Goal: Find specific page/section: Find specific page/section

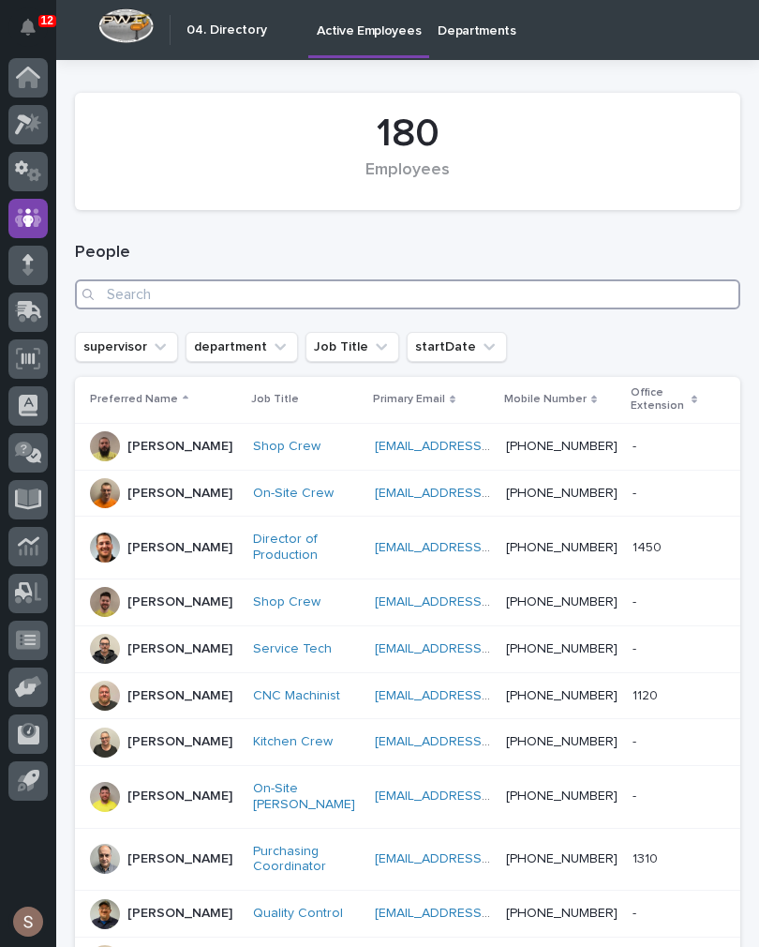
click at [526, 301] on input "Search" at bounding box center [408, 294] width 666 height 30
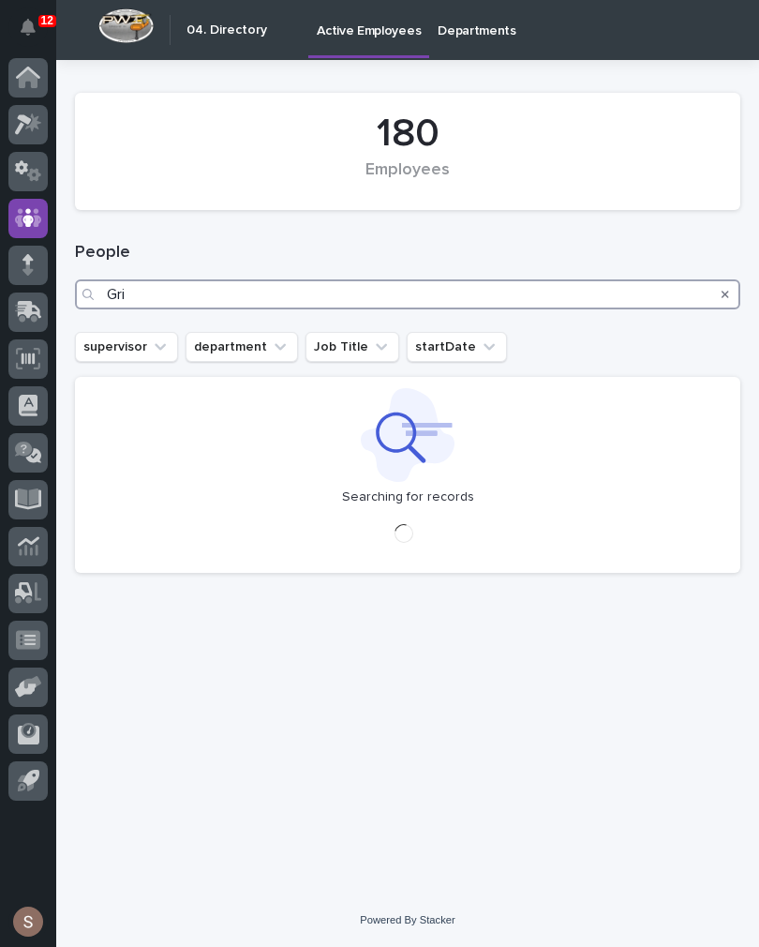
type input "Grif"
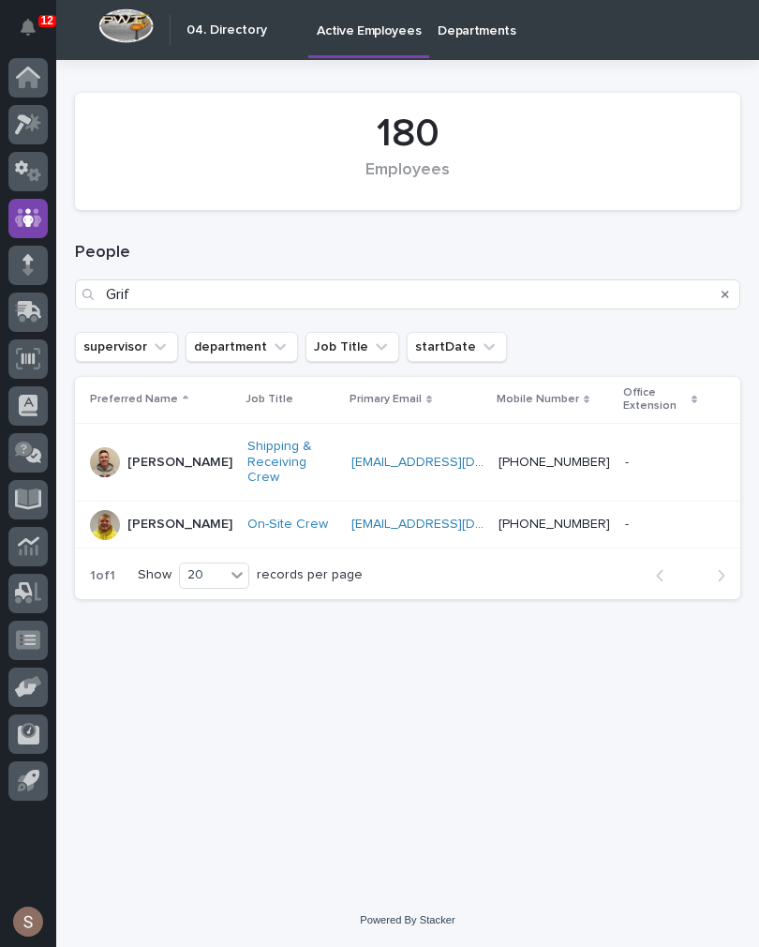
click at [171, 455] on p "[PERSON_NAME]" at bounding box center [179, 463] width 105 height 16
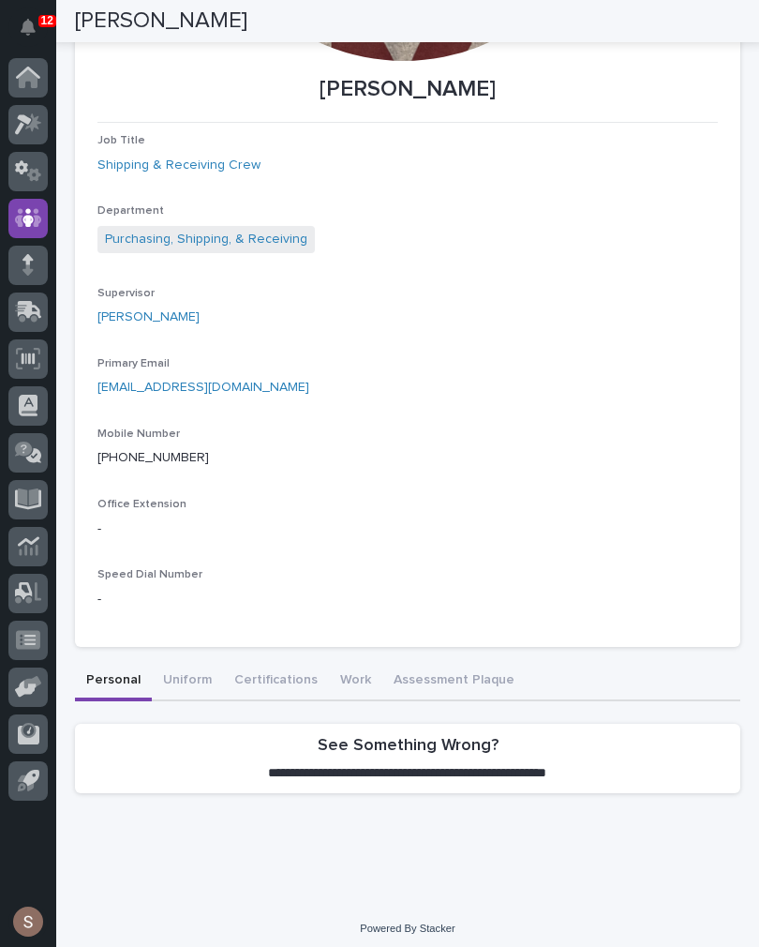
scroll to position [472, 0]
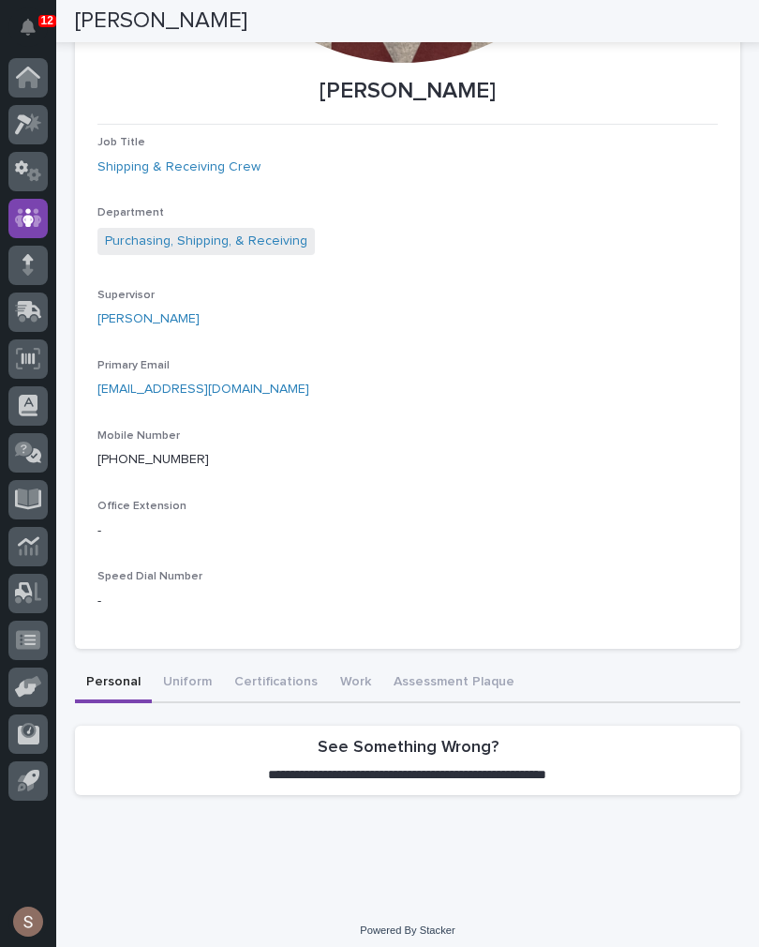
click at [194, 674] on button "Uniform" at bounding box center [187, 683] width 71 height 39
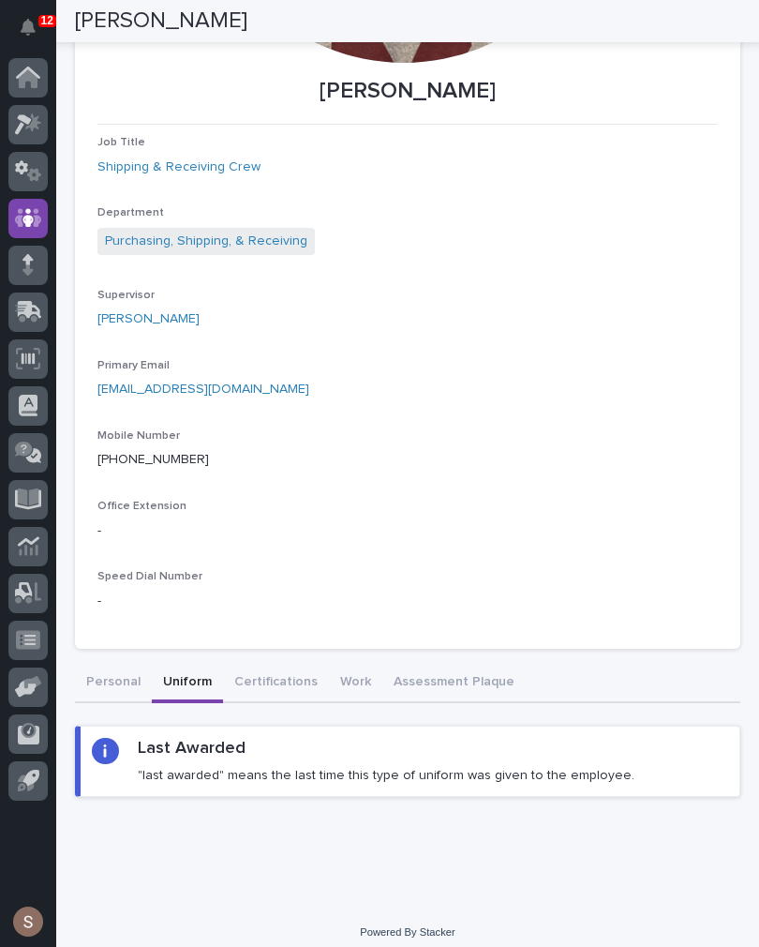
click at [467, 676] on button "Assessment Plaque" at bounding box center [453, 683] width 143 height 39
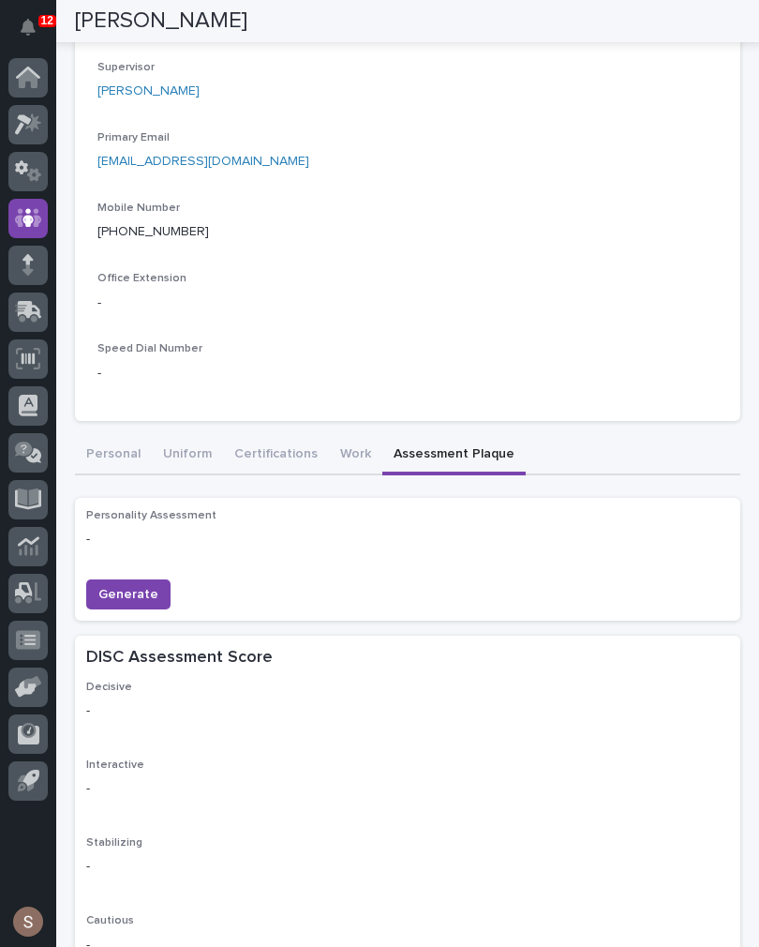
scroll to position [633, 0]
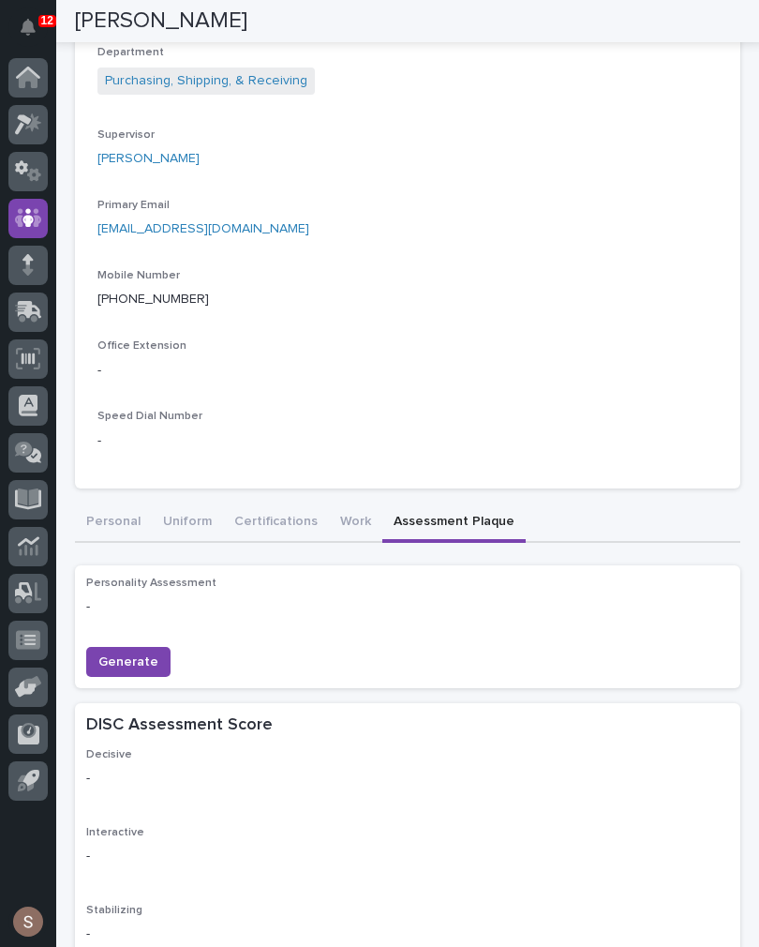
click at [353, 517] on button "Work" at bounding box center [355, 522] width 53 height 39
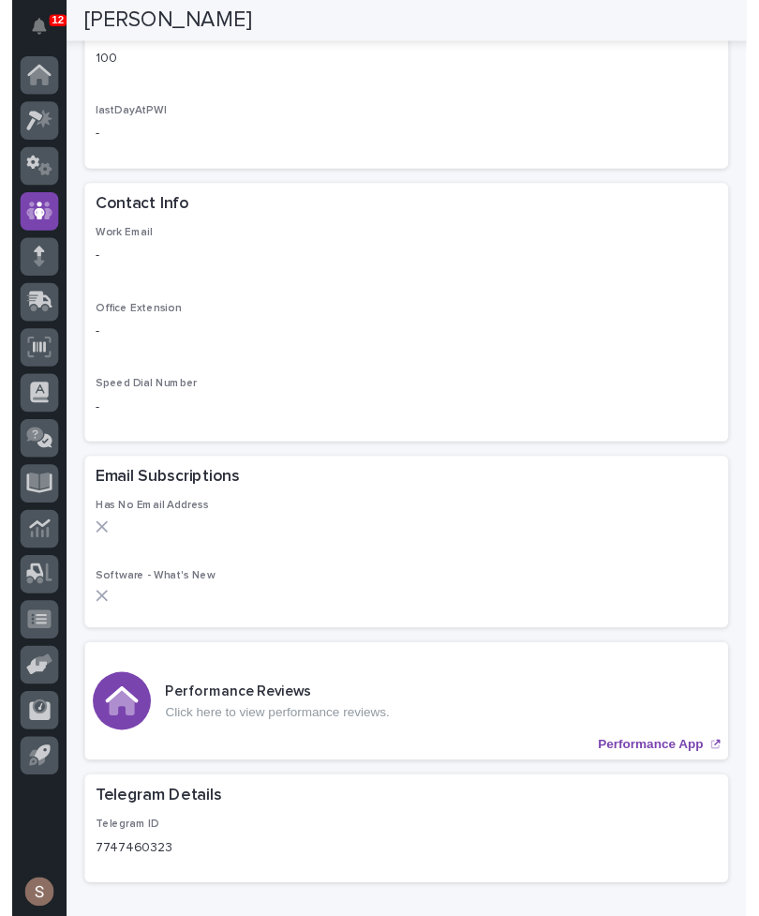
scroll to position [1701, 0]
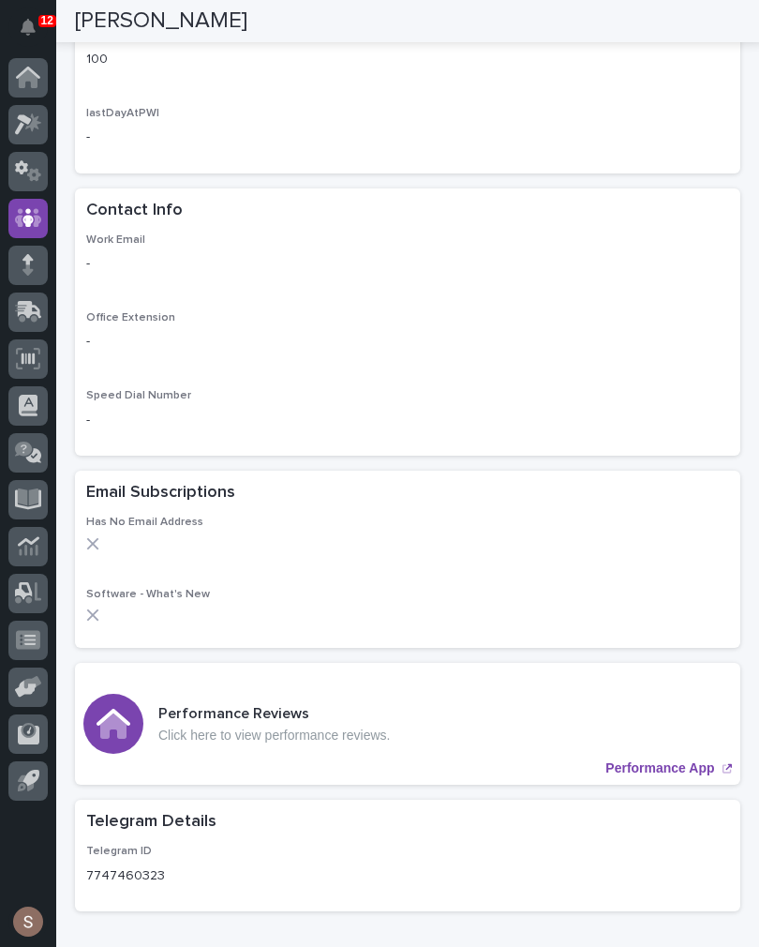
click at [673, 760] on p "Performance App" at bounding box center [660, 768] width 109 height 16
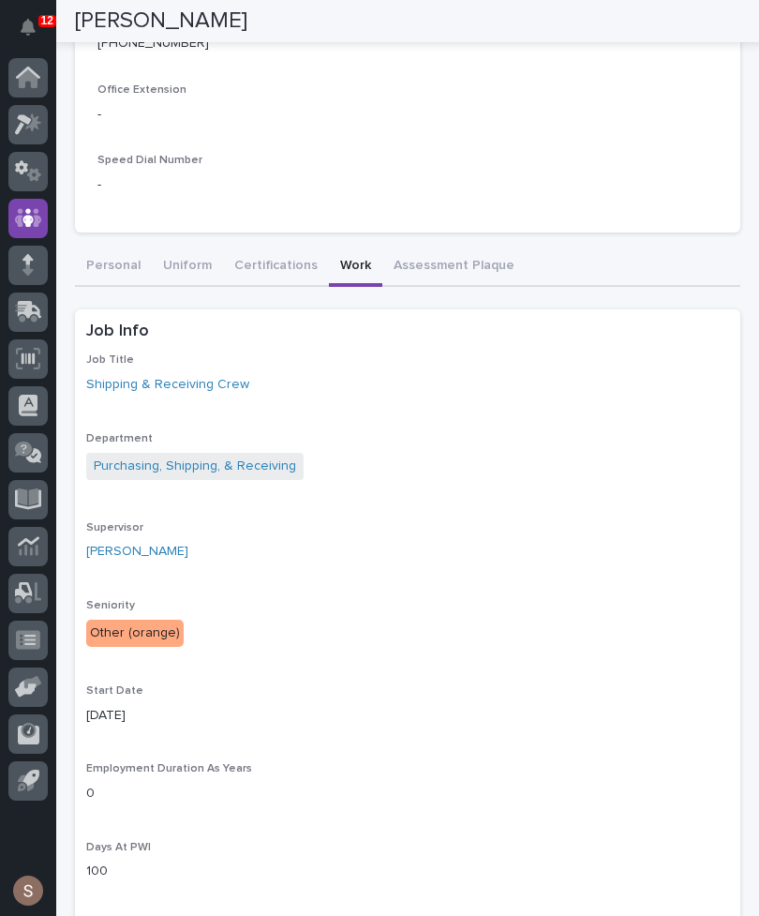
click at [277, 256] on div "Grif Lippencott Job Title Shipping & Receiving Crew Department Purchasing, Ship…" at bounding box center [408, 472] width 666 height 2534
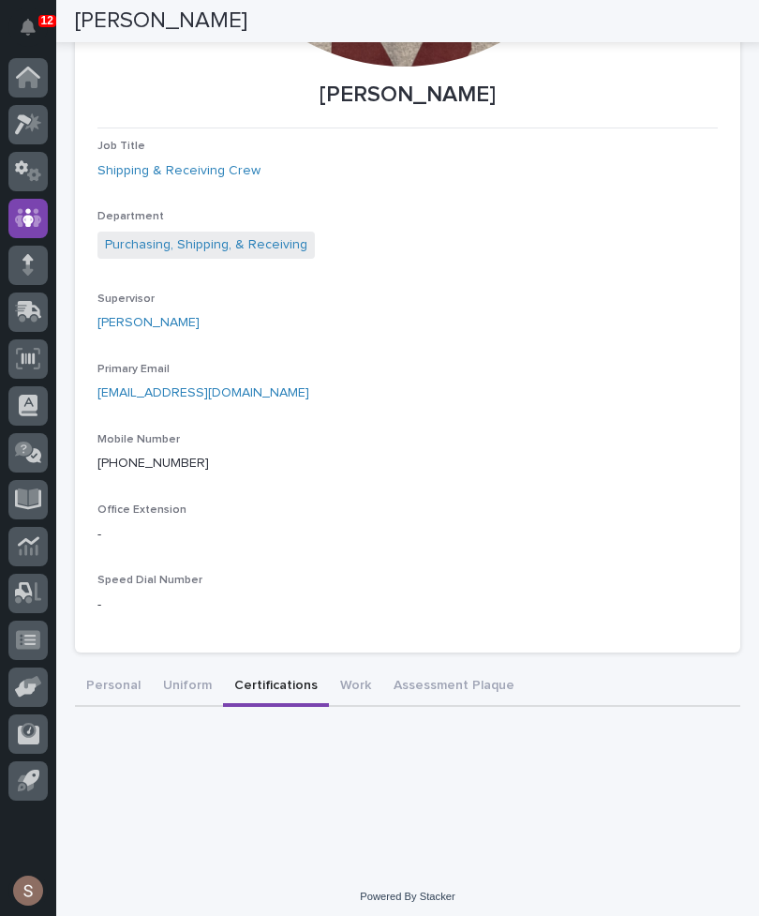
scroll to position [466, 0]
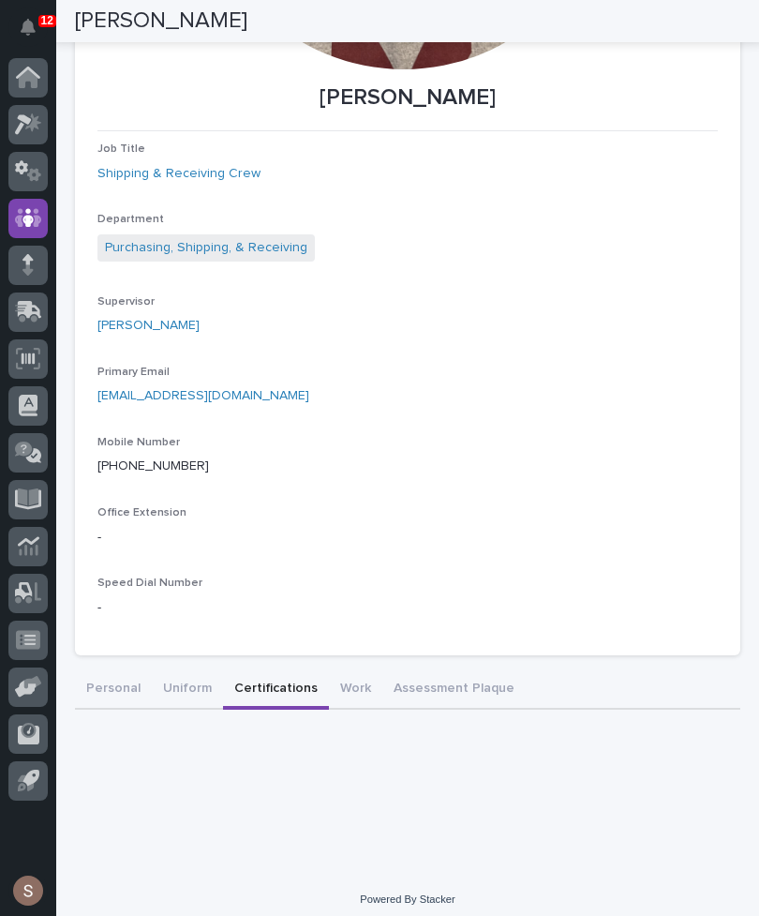
click at [201, 680] on button "Uniform" at bounding box center [187, 689] width 71 height 39
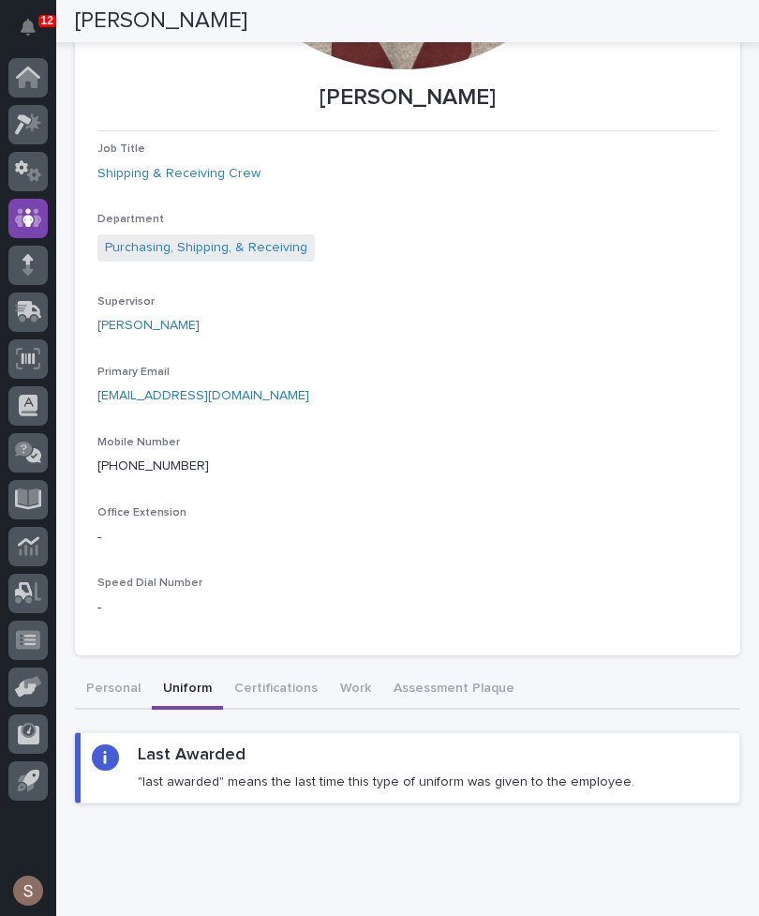
click at [142, 678] on button "Personal" at bounding box center [113, 689] width 77 height 39
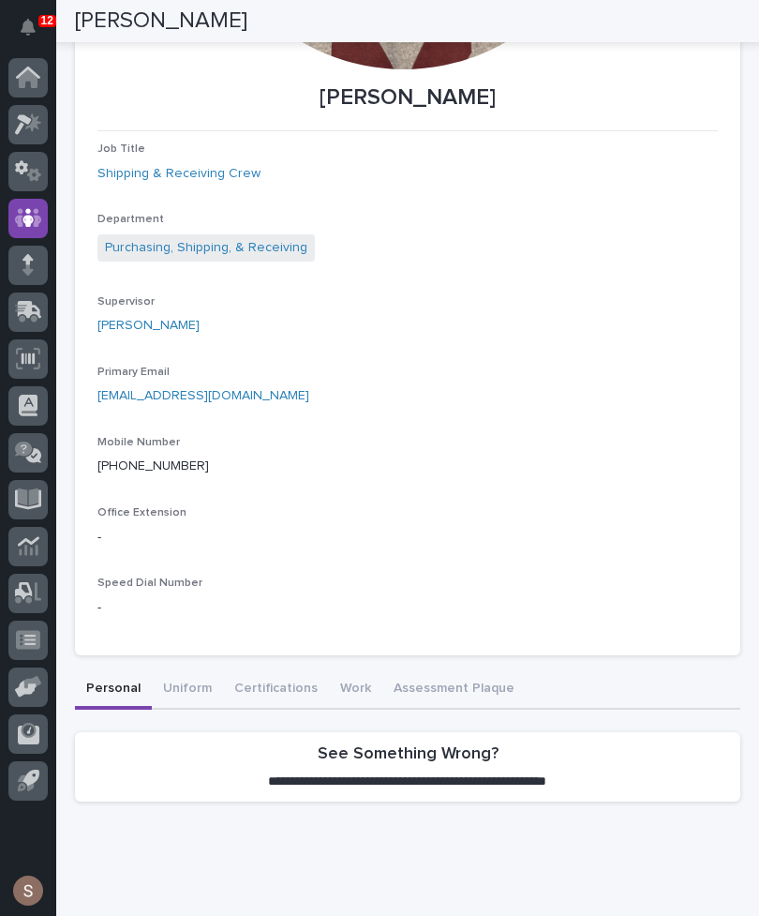
click at [336, 682] on button "Work" at bounding box center [355, 689] width 53 height 39
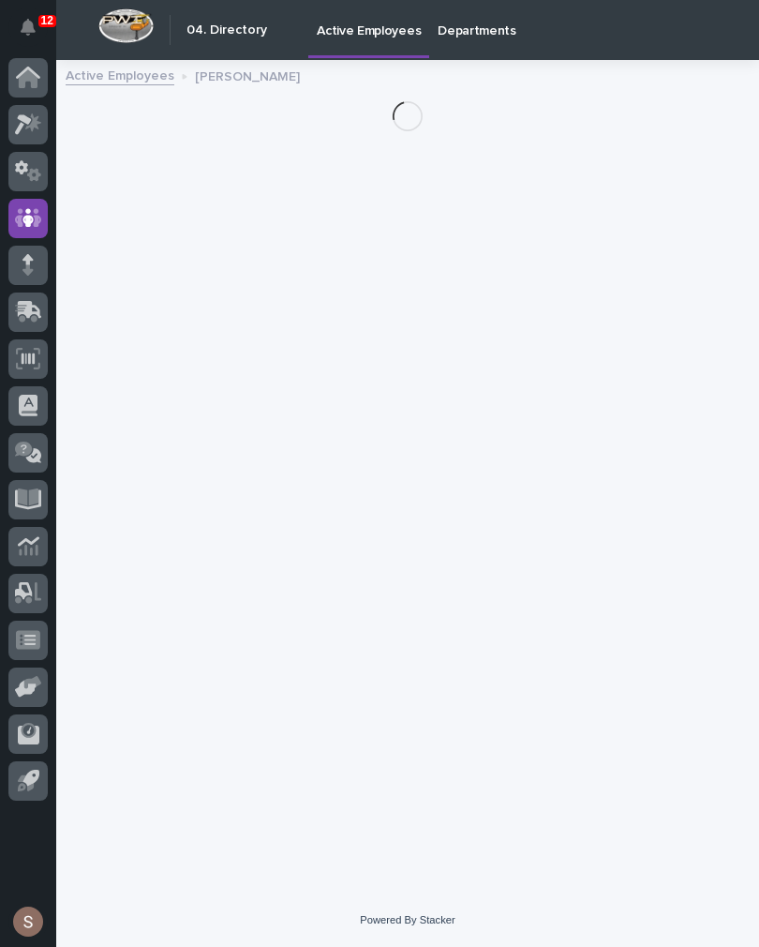
click at [24, 324] on div at bounding box center [27, 311] width 39 height 39
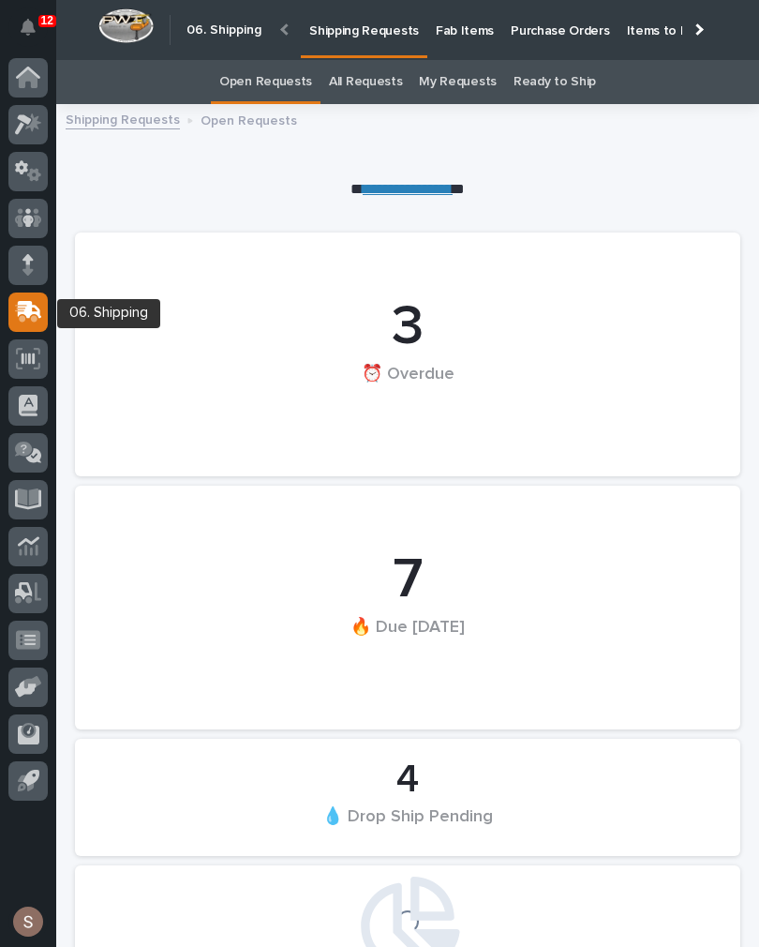
click at [449, 44] on link "Fab Items" at bounding box center [464, 29] width 75 height 58
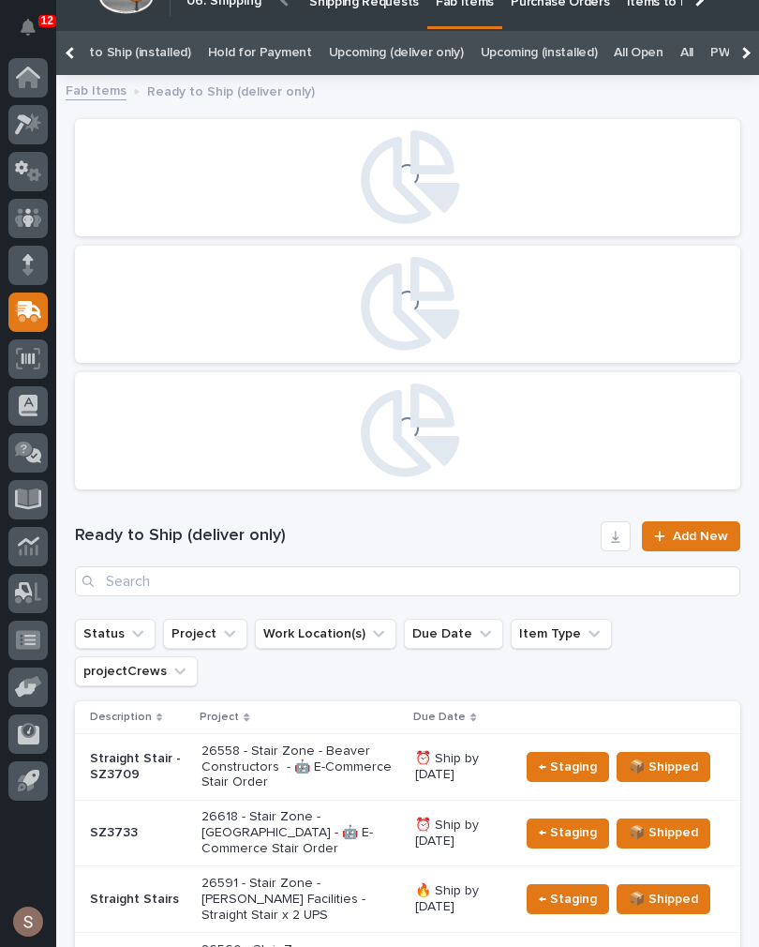
scroll to position [0, 221]
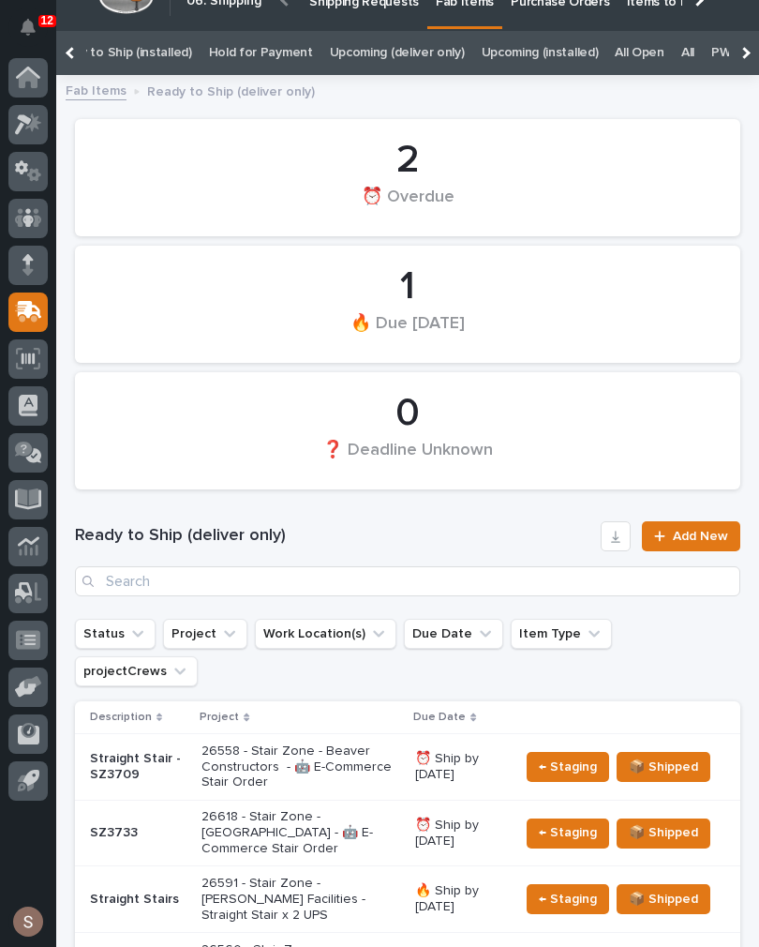
click at [682, 55] on link "All" at bounding box center [688, 53] width 13 height 44
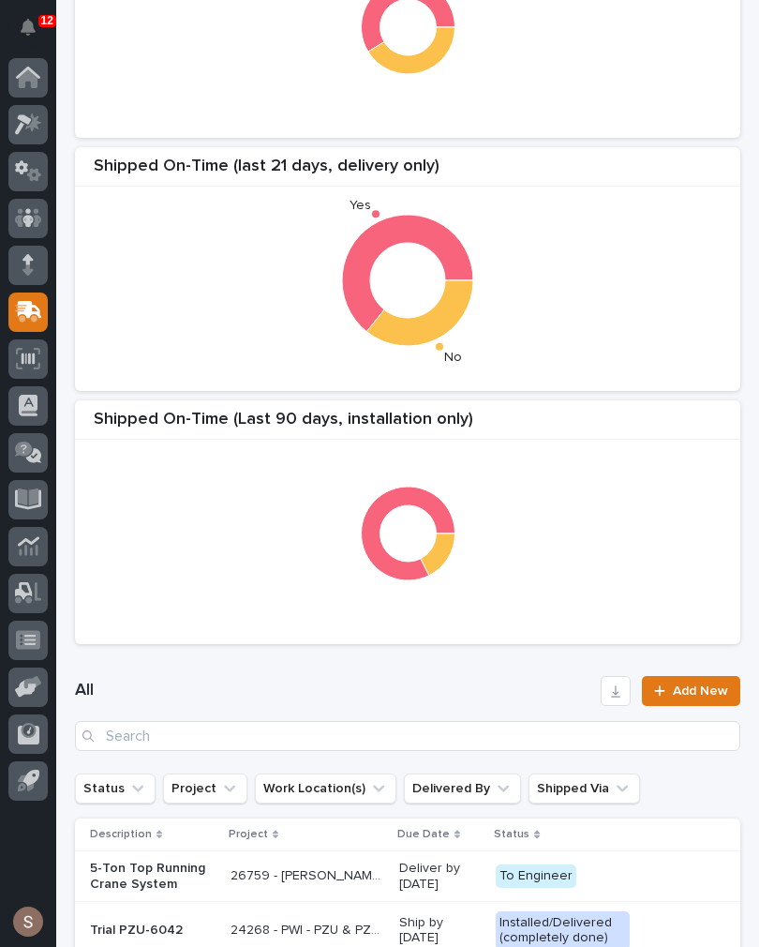
scroll to position [251, 0]
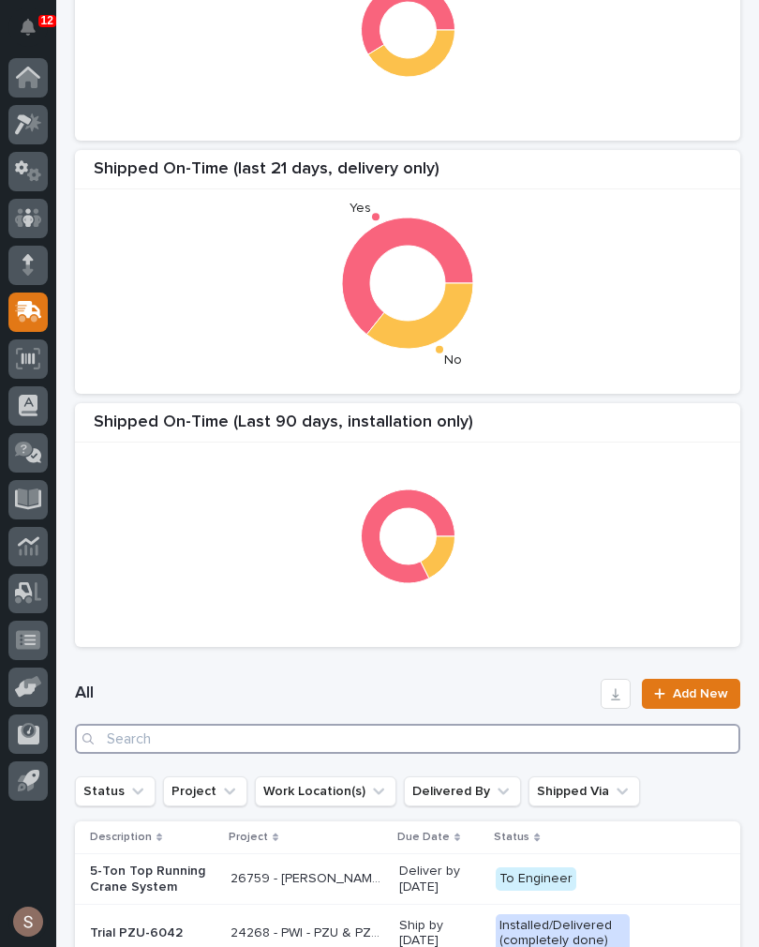
click at [287, 742] on input "Search" at bounding box center [408, 739] width 666 height 30
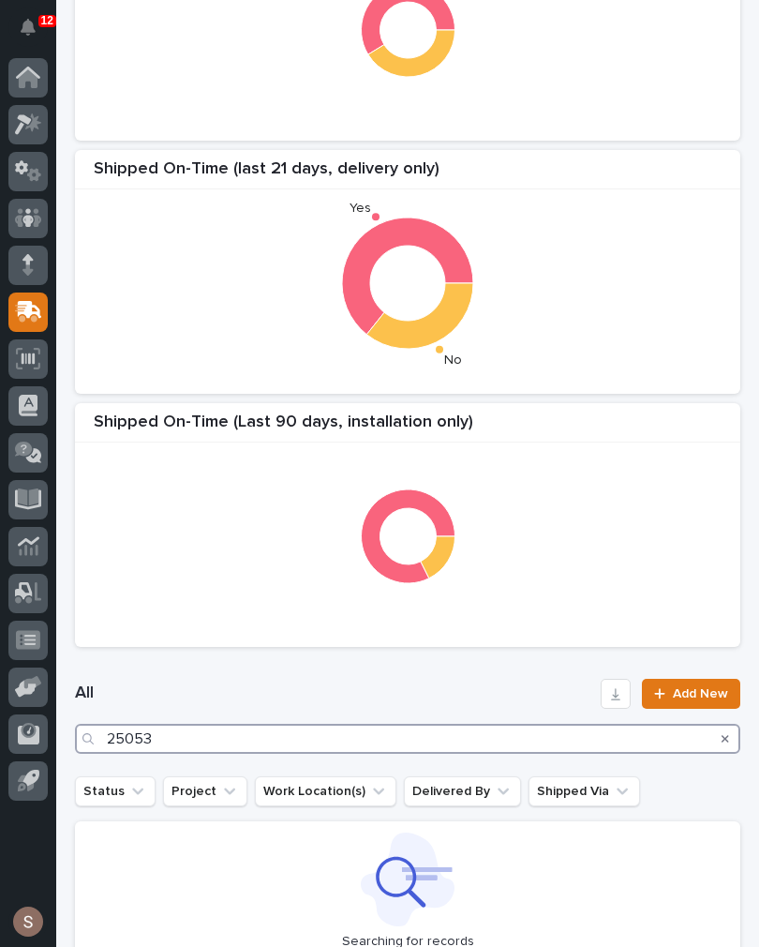
type input "25053"
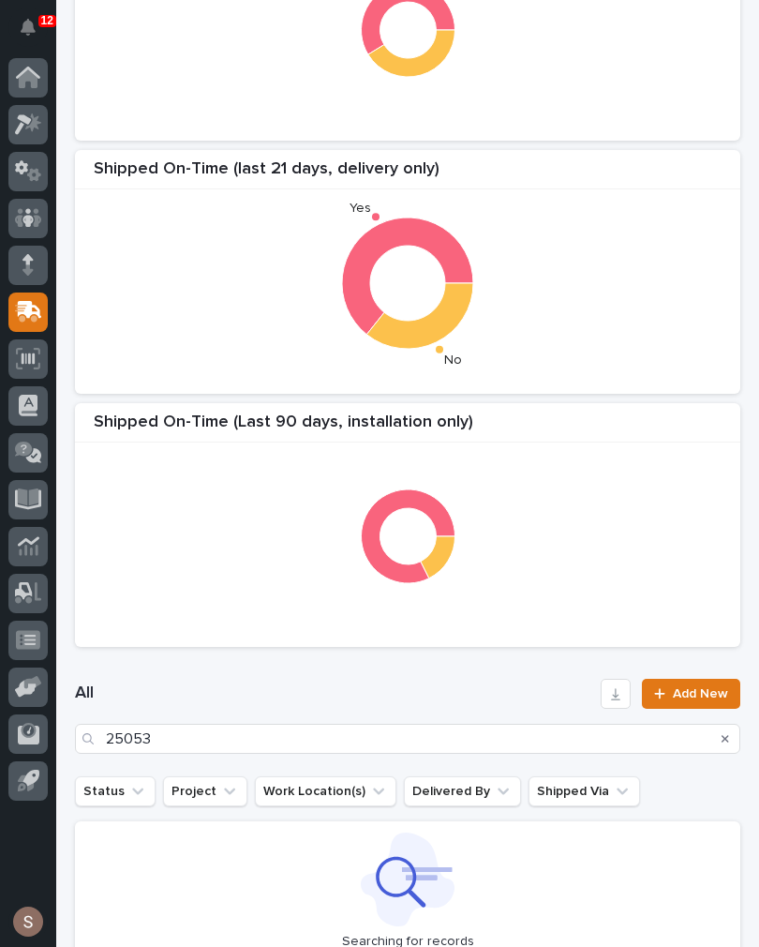
click at [627, 555] on div at bounding box center [407, 535] width 647 height 187
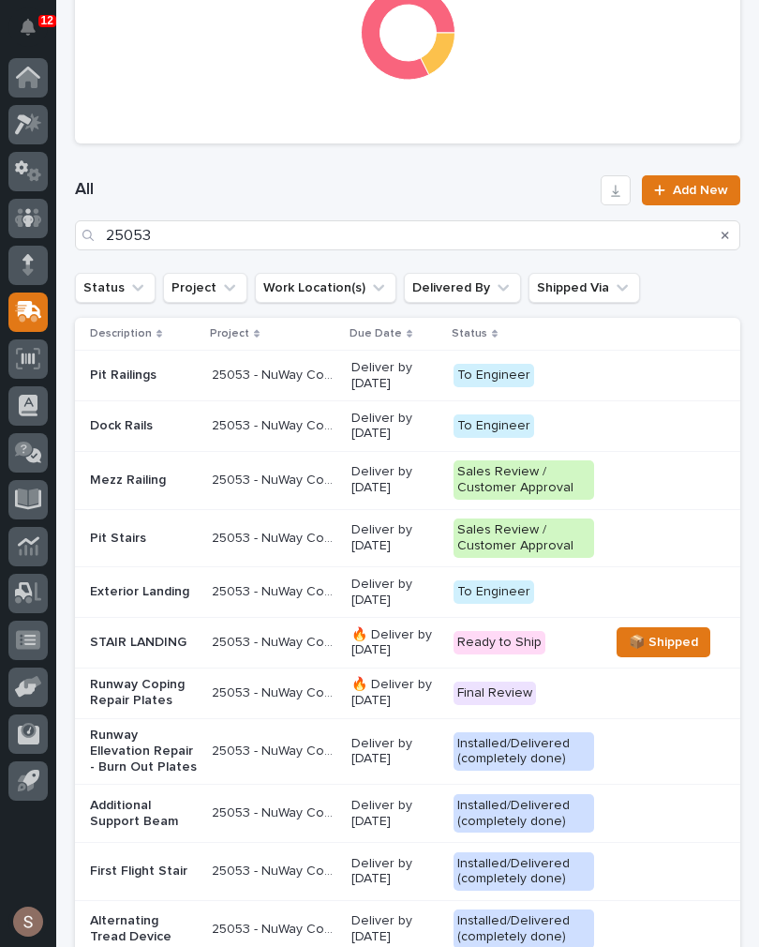
scroll to position [755, 0]
click at [332, 658] on div "25053 - NuWay Construction - American Renolit Stairs Guardrail and Roof Ladder …" at bounding box center [274, 642] width 125 height 31
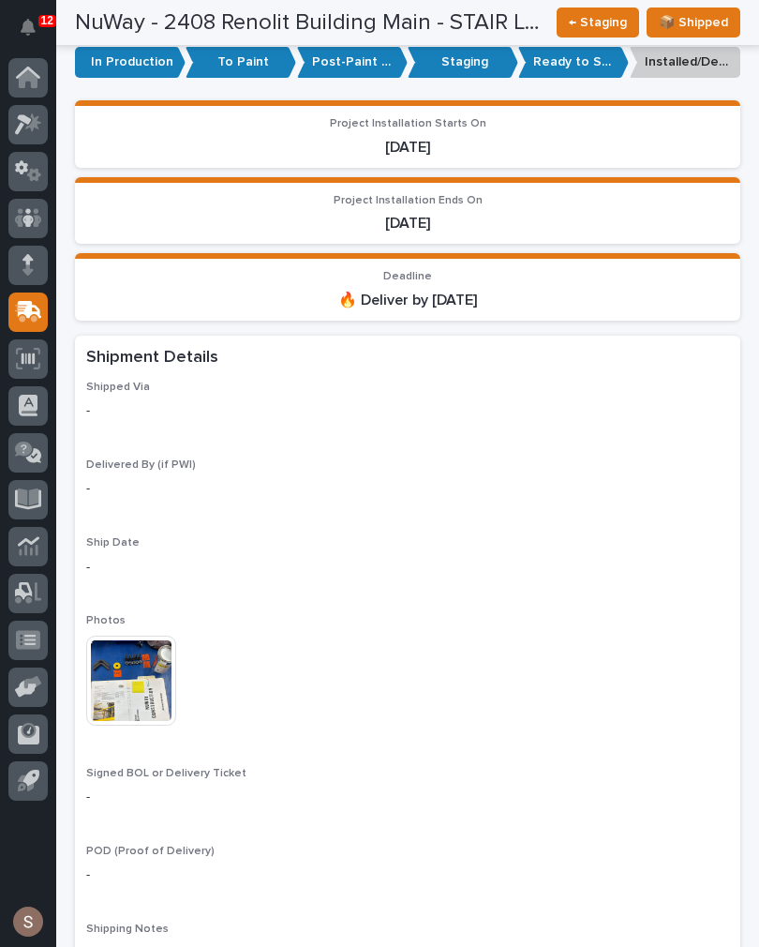
click at [154, 652] on img at bounding box center [131, 681] width 90 height 90
